Goal: Entertainment & Leisure: Consume media (video, audio)

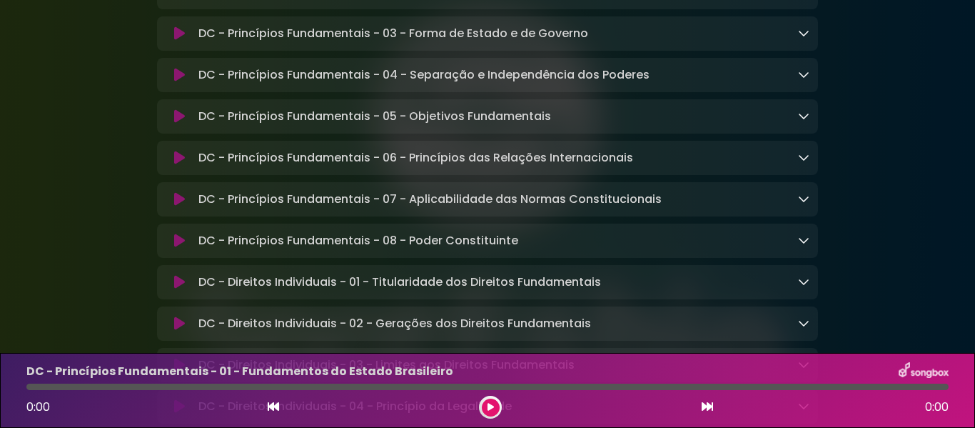
scroll to position [214, 0]
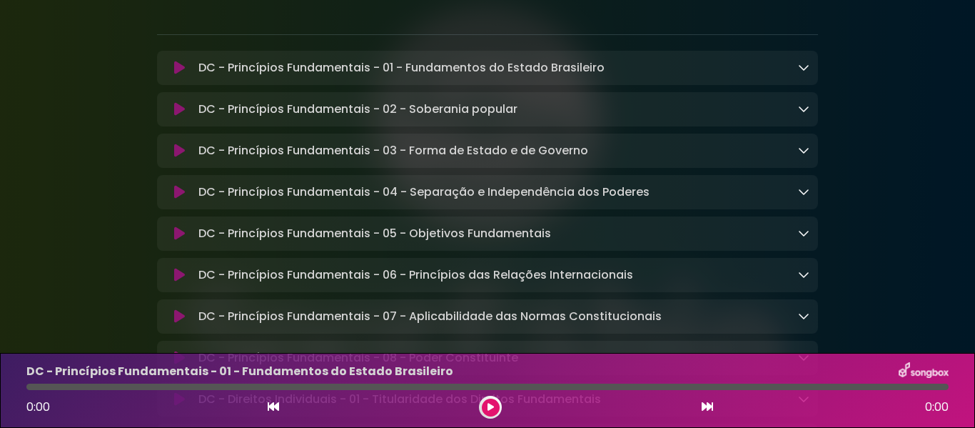
click at [793, 69] on div "DC - Princípios Fundamentais - 01 - Fundamentos do Estado Brasileiro Loading Tr…" at bounding box center [501, 67] width 617 height 17
click at [802, 67] on icon at bounding box center [803, 66] width 11 height 11
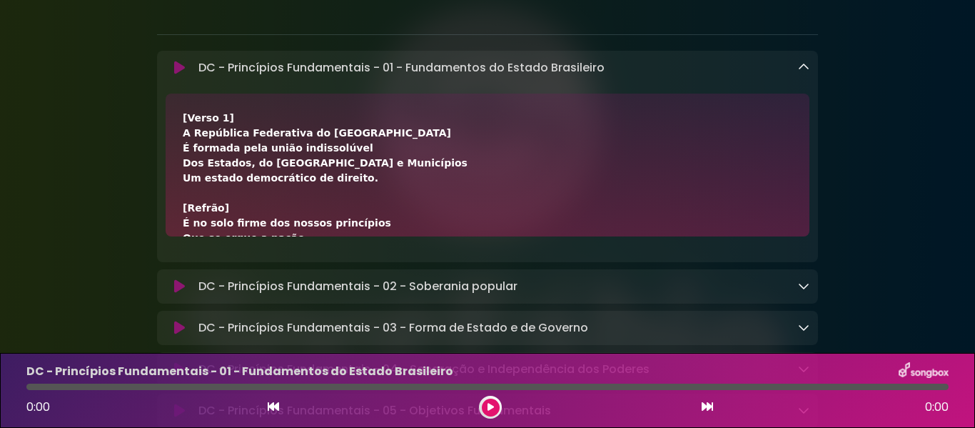
click at [802, 67] on icon at bounding box center [803, 66] width 11 height 11
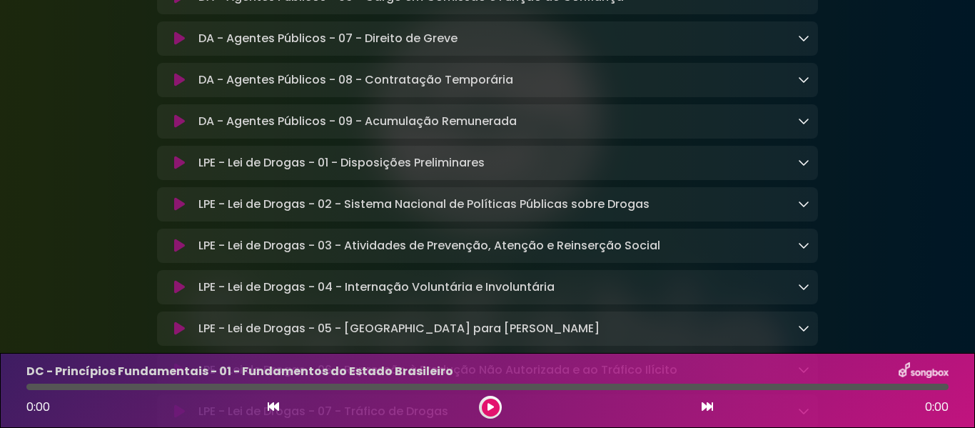
scroll to position [2998, 0]
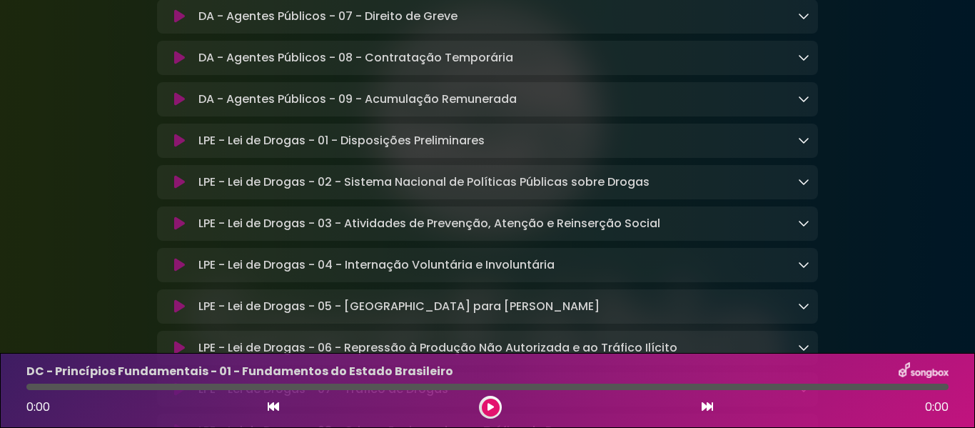
click at [802, 146] on icon at bounding box center [803, 139] width 11 height 11
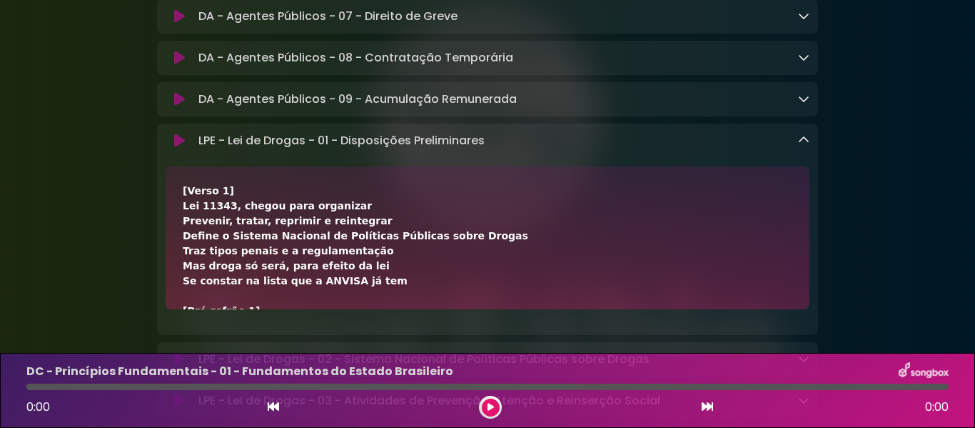
click at [802, 146] on icon at bounding box center [803, 139] width 11 height 11
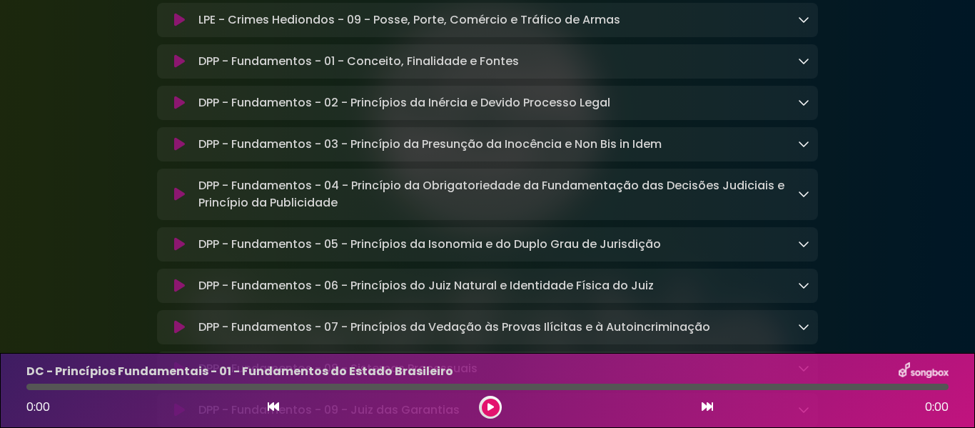
scroll to position [5639, 0]
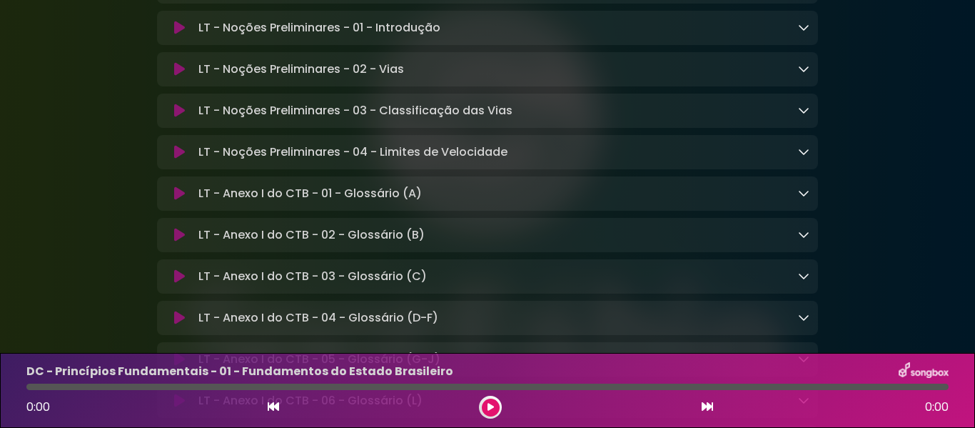
scroll to position [9994, 0]
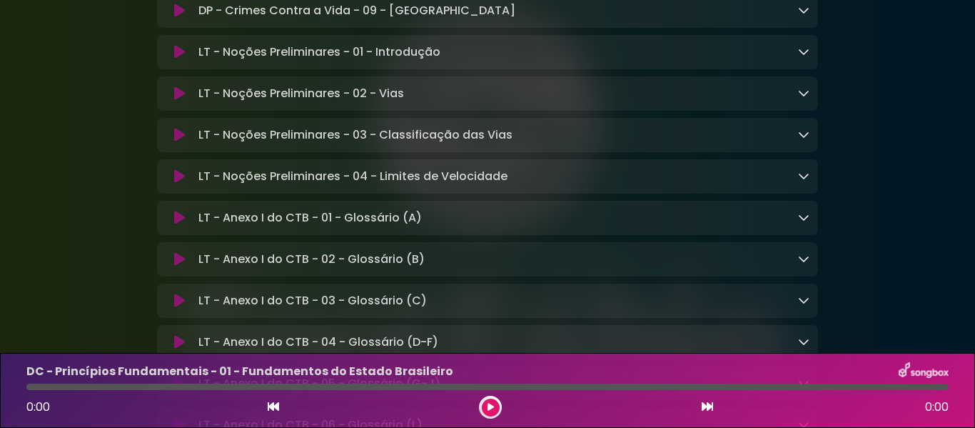
click at [806, 57] on icon at bounding box center [803, 51] width 11 height 11
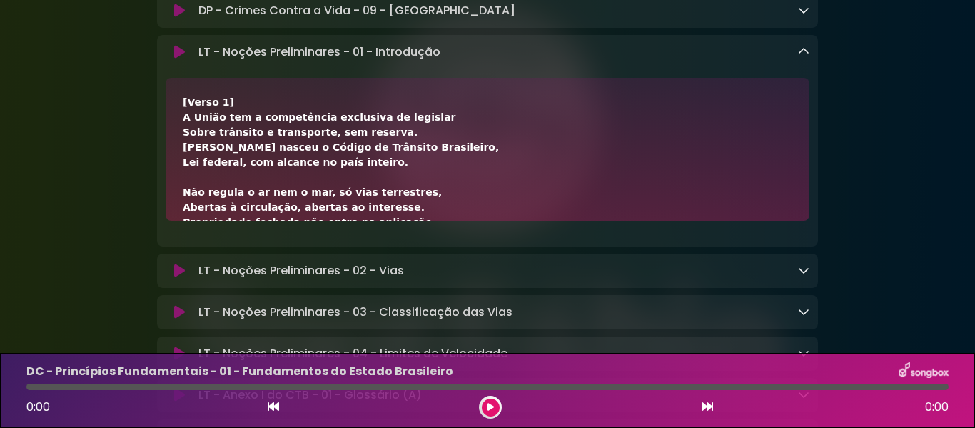
click at [806, 57] on icon at bounding box center [803, 51] width 11 height 11
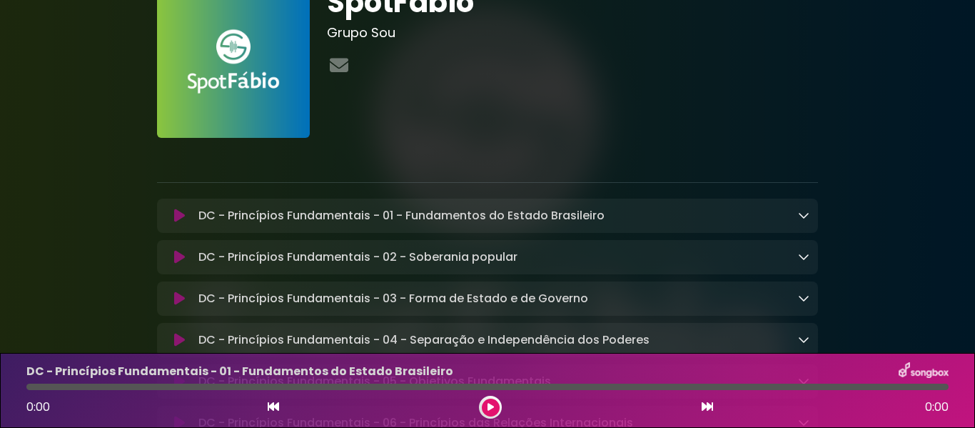
scroll to position [143, 0]
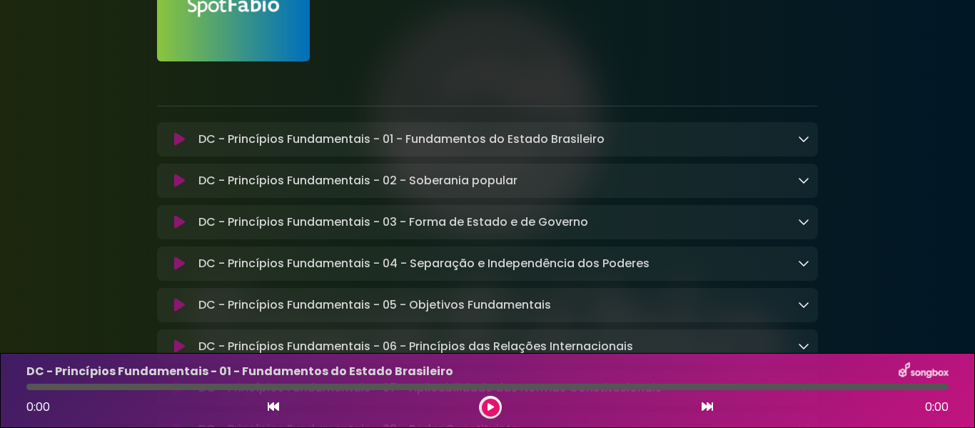
click at [800, 230] on link at bounding box center [803, 221] width 11 height 16
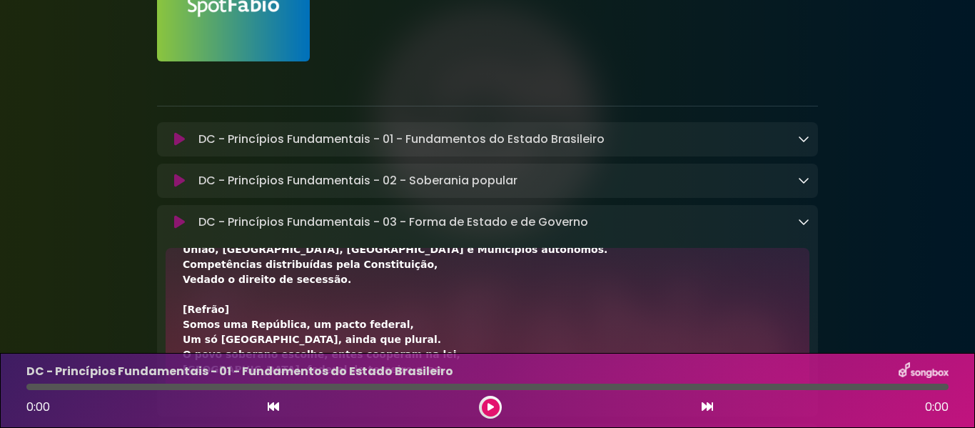
click at [810, 219] on div "DC - Princípios Fundamentais - 03 - Forma de Estado e de Governo Loading Track.…" at bounding box center [487, 221] width 661 height 17
click at [807, 221] on icon at bounding box center [803, 221] width 11 height 11
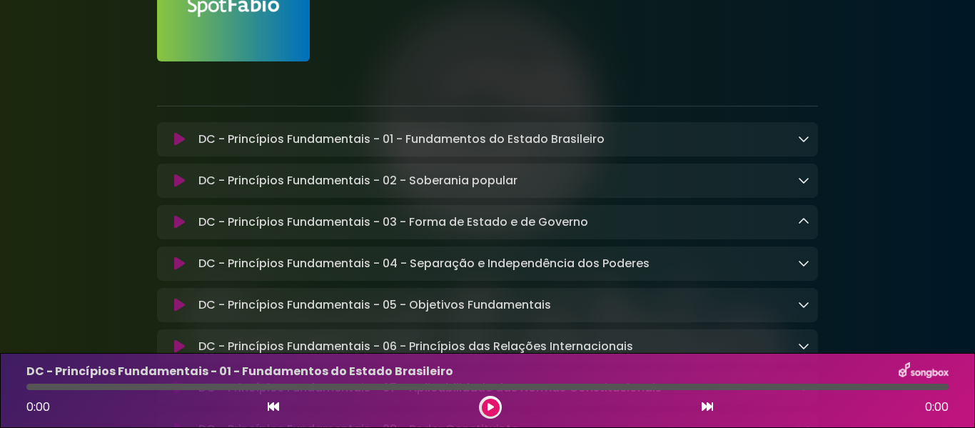
click at [802, 262] on icon at bounding box center [803, 262] width 11 height 11
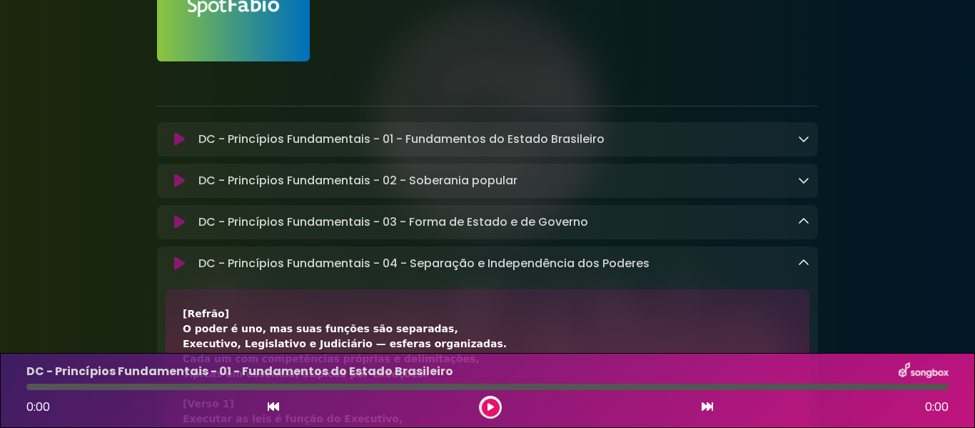
scroll to position [214, 0]
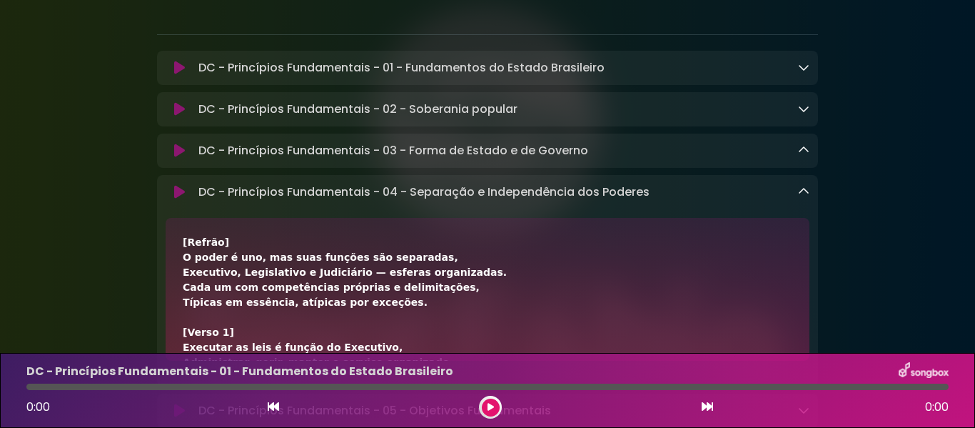
click at [805, 197] on icon at bounding box center [803, 191] width 11 height 11
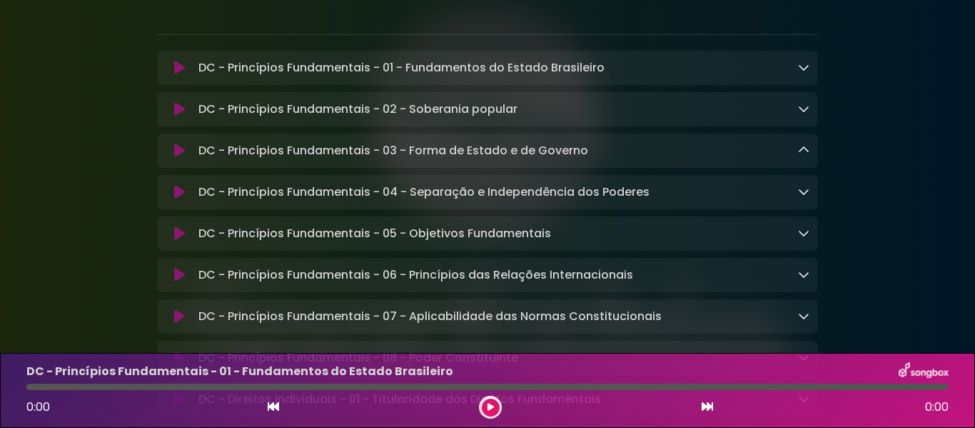
click at [178, 241] on icon at bounding box center [179, 233] width 11 height 14
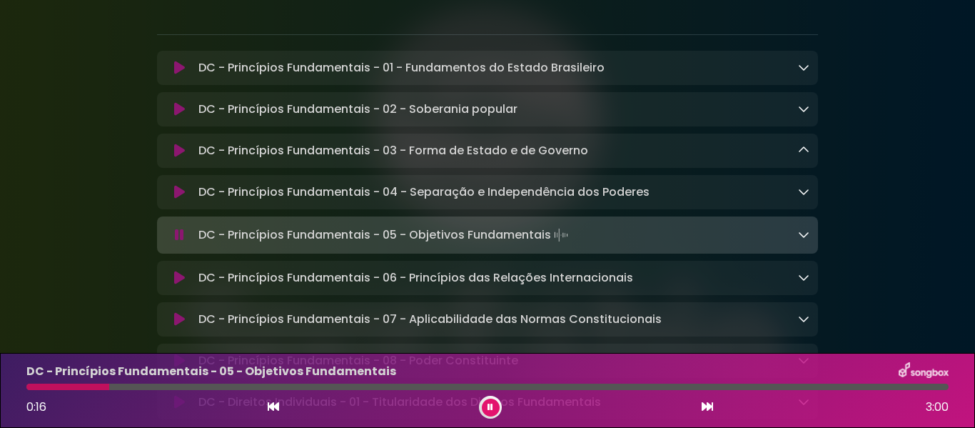
click at [176, 238] on icon at bounding box center [179, 235] width 9 height 14
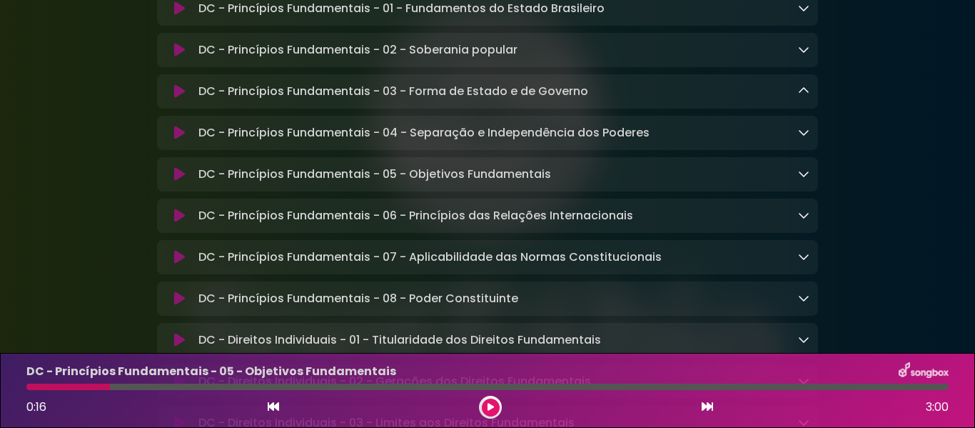
scroll to position [286, 0]
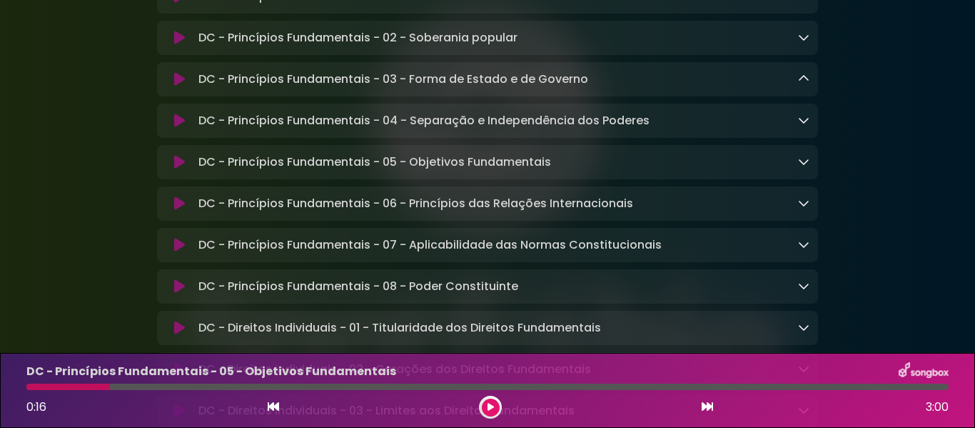
click at [802, 170] on link at bounding box center [803, 161] width 11 height 16
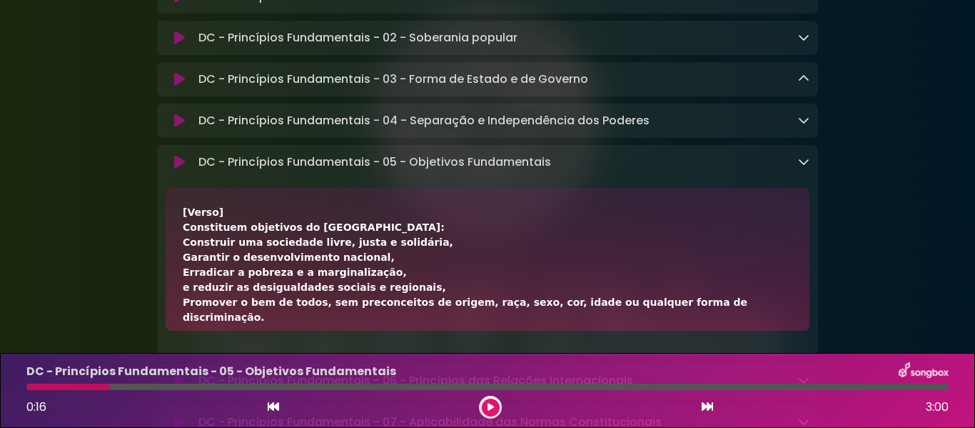
click at [801, 170] on link at bounding box center [803, 161] width 11 height 16
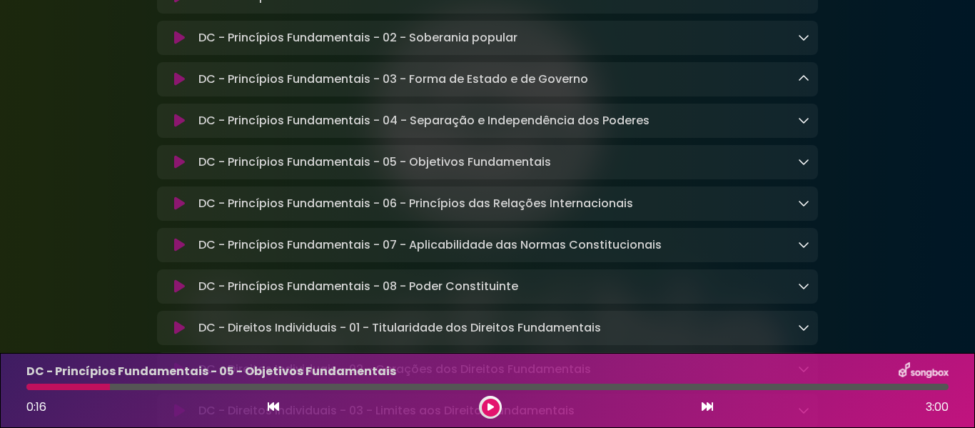
click at [797, 129] on div "DC - Princípios Fundamentais - 04 - Separação e Independência dos Poderes Loadi…" at bounding box center [501, 120] width 617 height 17
click at [799, 120] on icon at bounding box center [803, 119] width 11 height 11
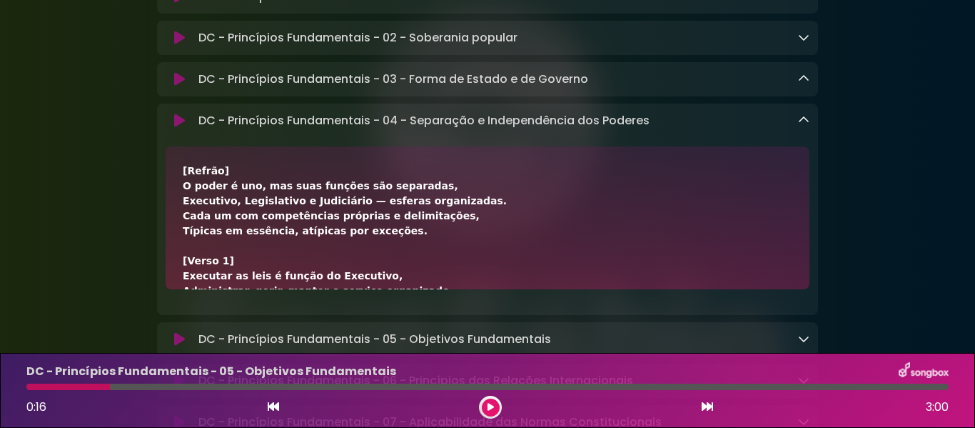
click at [799, 120] on icon at bounding box center [803, 119] width 11 height 11
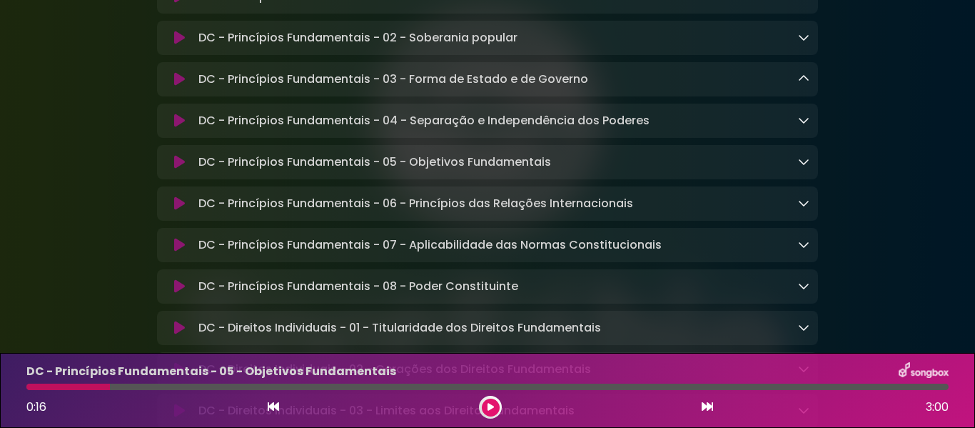
click at [804, 164] on icon at bounding box center [803, 161] width 11 height 11
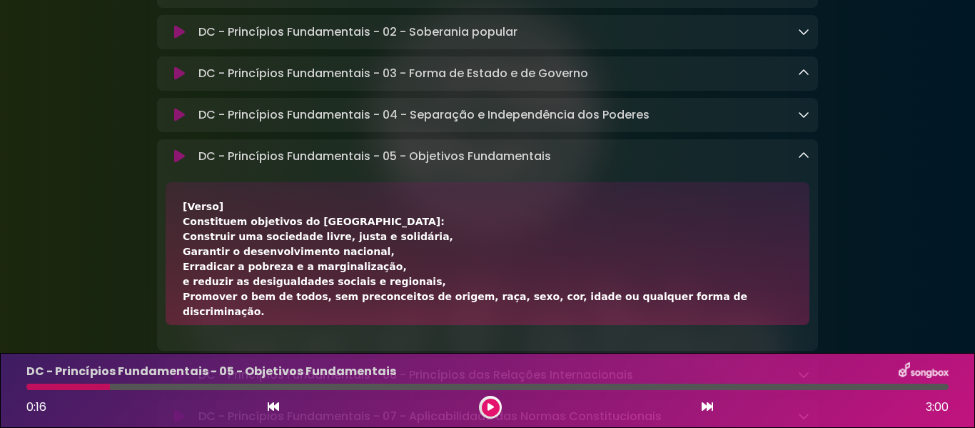
scroll to position [328, 0]
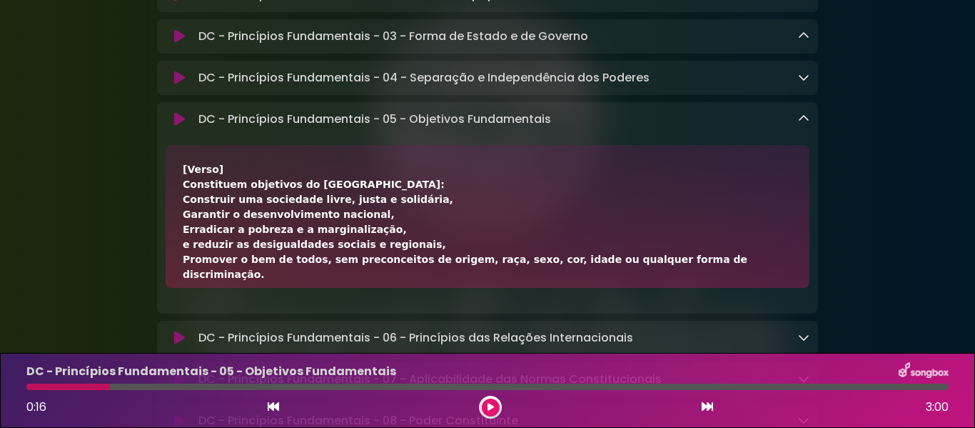
click at [800, 124] on icon at bounding box center [803, 118] width 11 height 11
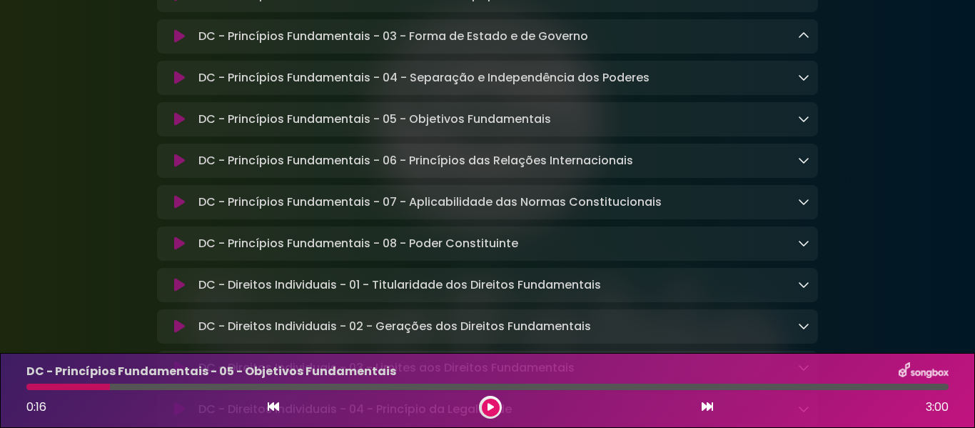
click at [804, 160] on icon at bounding box center [803, 159] width 11 height 11
